Goal: Task Accomplishment & Management: Use online tool/utility

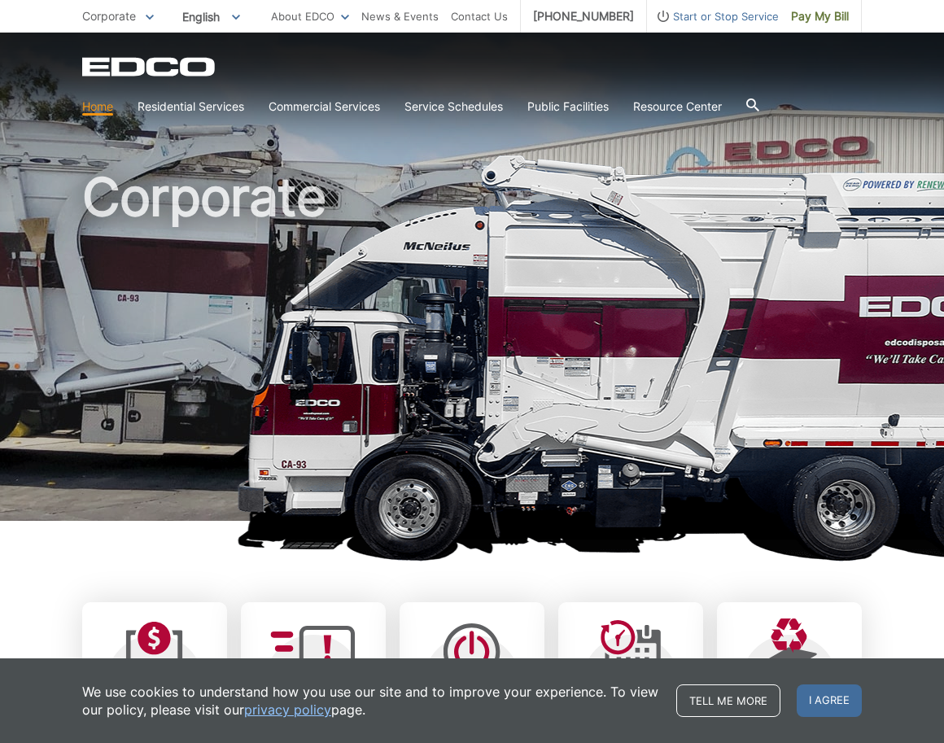
click at [829, 698] on span "I agree" at bounding box center [828, 700] width 65 height 33
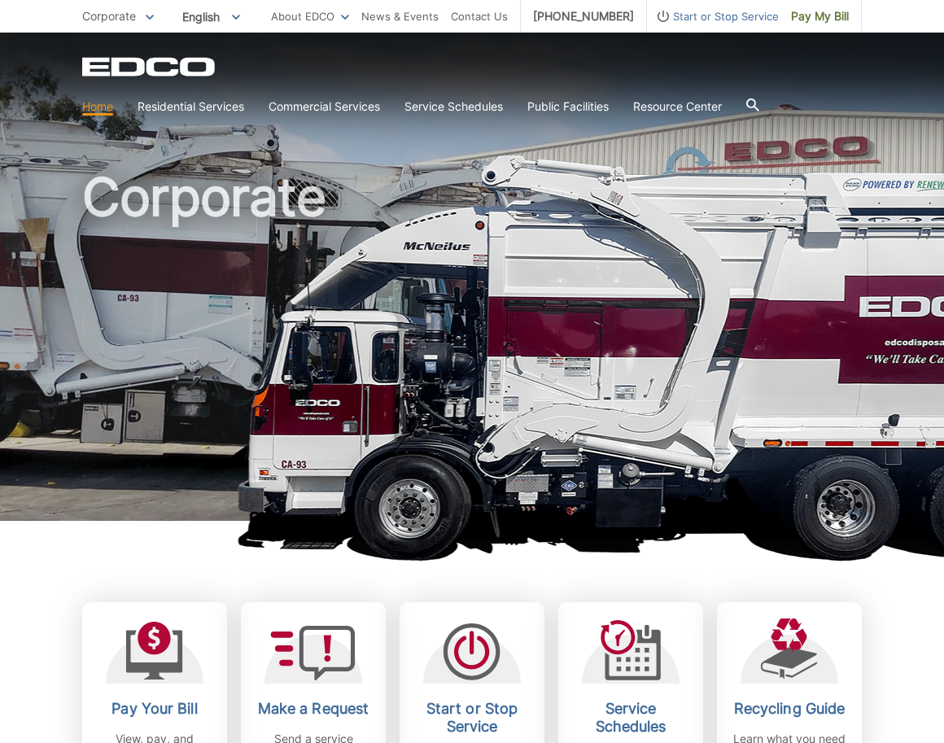
click at [151, 650] on icon at bounding box center [153, 637] width 33 height 33
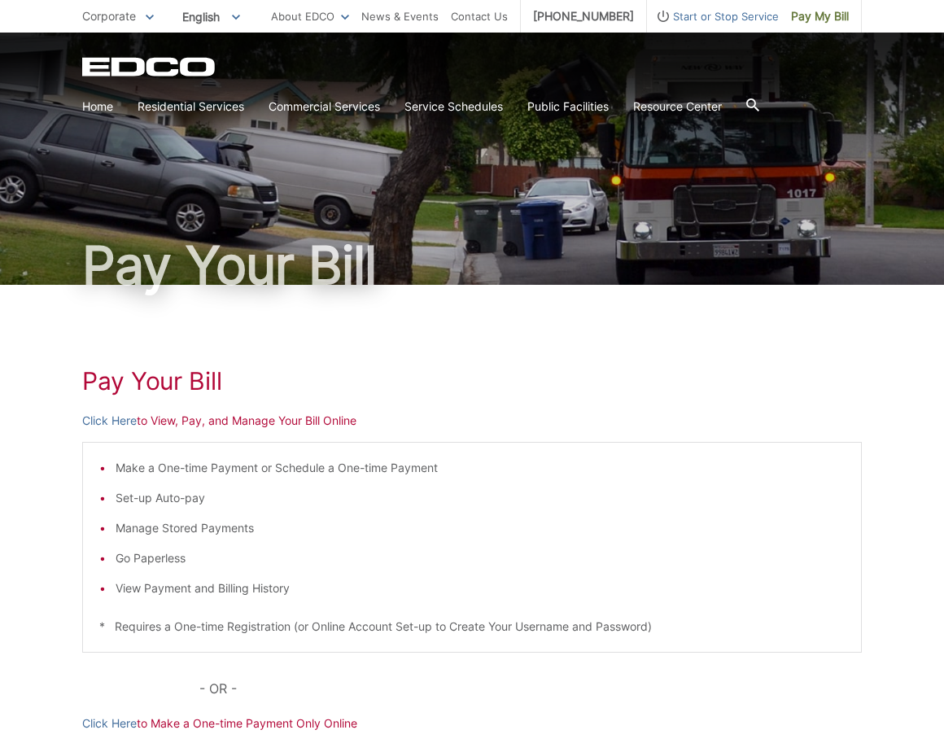
click at [111, 422] on link "Click Here" at bounding box center [109, 421] width 54 height 18
click at [94, 416] on link "Click Here" at bounding box center [109, 421] width 54 height 18
